Goal: Check status: Check status

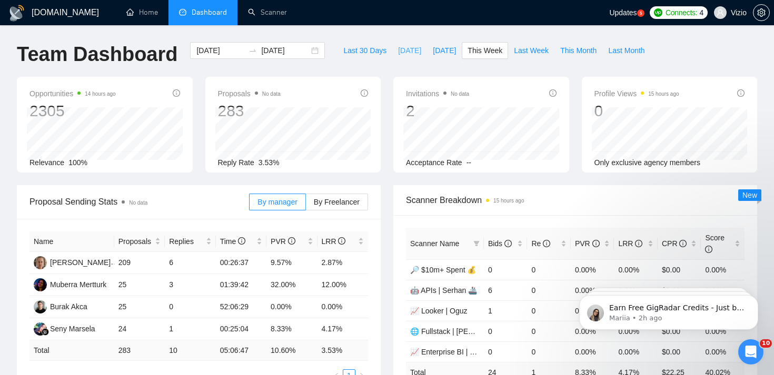
click at [395, 57] on button "[DATE]" at bounding box center [409, 50] width 35 height 17
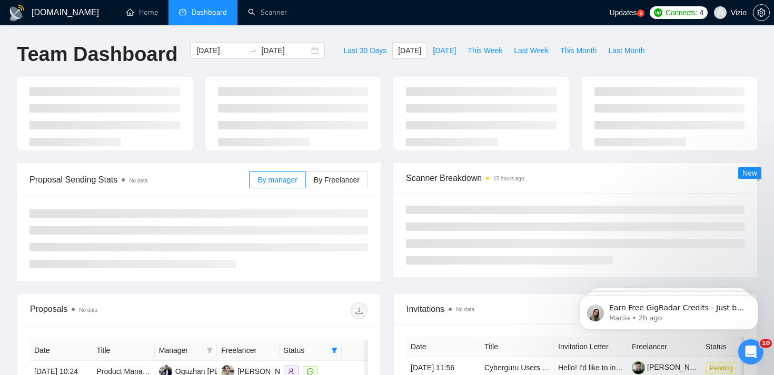
type input "[DATE]"
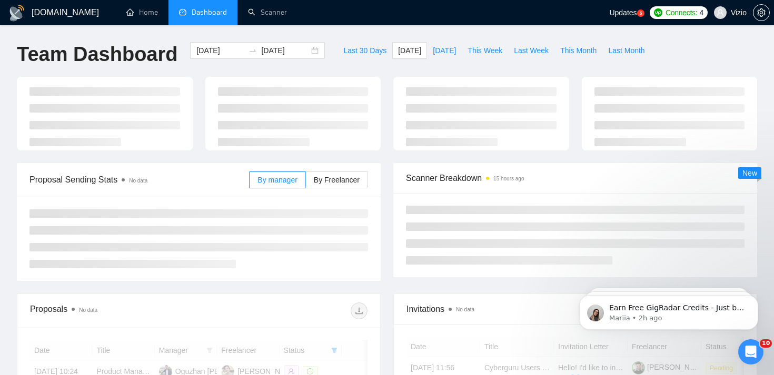
click at [388, 72] on div "Last 30 Days [DATE] [DATE] This Week Last Week This Month Last Month" at bounding box center [493, 59] width 325 height 35
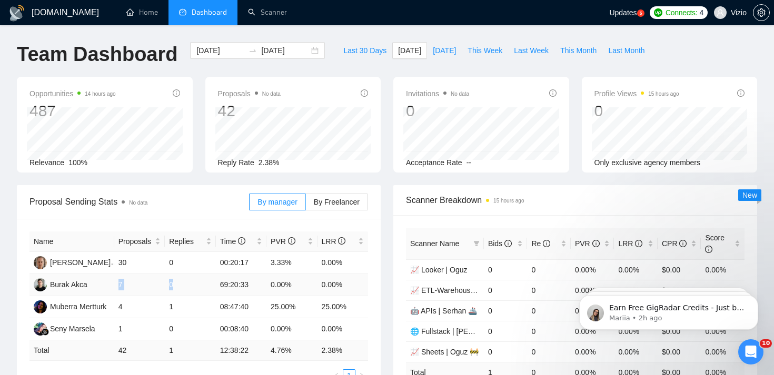
drag, startPoint x: 119, startPoint y: 284, endPoint x: 178, endPoint y: 285, distance: 59.0
click at [178, 285] on tr "Burak Akca 7 0 69:20:33 0.00% 0.00%" at bounding box center [198, 285] width 339 height 22
click at [178, 285] on td "0" at bounding box center [190, 285] width 51 height 22
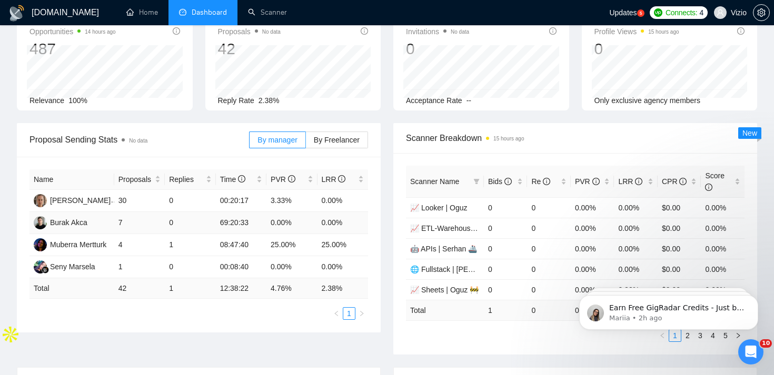
scroll to position [204, 0]
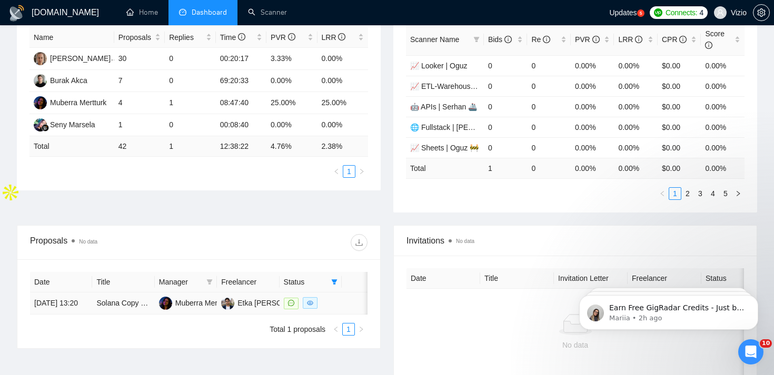
click at [207, 315] on td "Muberra Mertturk" at bounding box center [186, 304] width 62 height 22
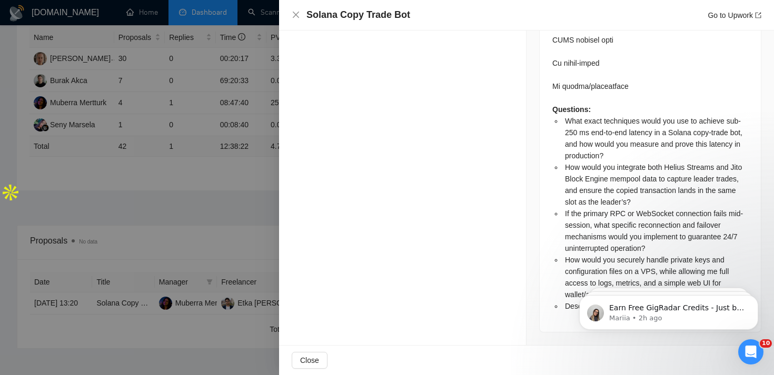
scroll to position [2862, 0]
click at [261, 187] on div at bounding box center [387, 187] width 774 height 375
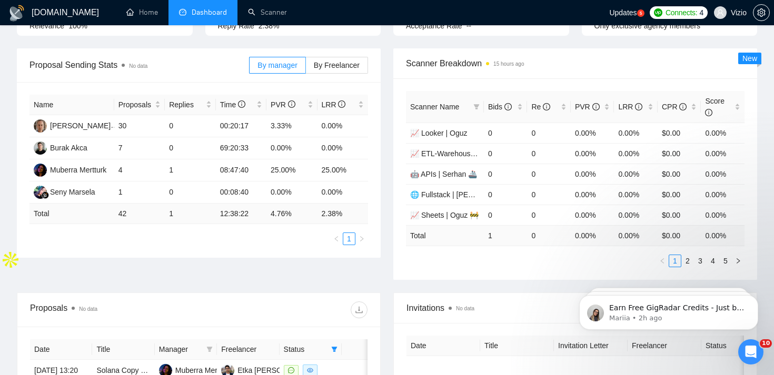
scroll to position [0, 0]
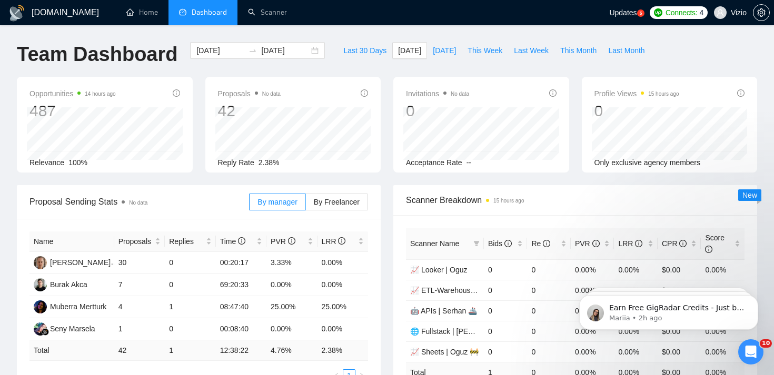
click at [290, 33] on div "[DOMAIN_NAME] Home Dashboard Scanner Updates 5 Connects: 4 Vizio Team Dashboard…" at bounding box center [387, 344] width 774 height 688
